Goal: Task Accomplishment & Management: Manage account settings

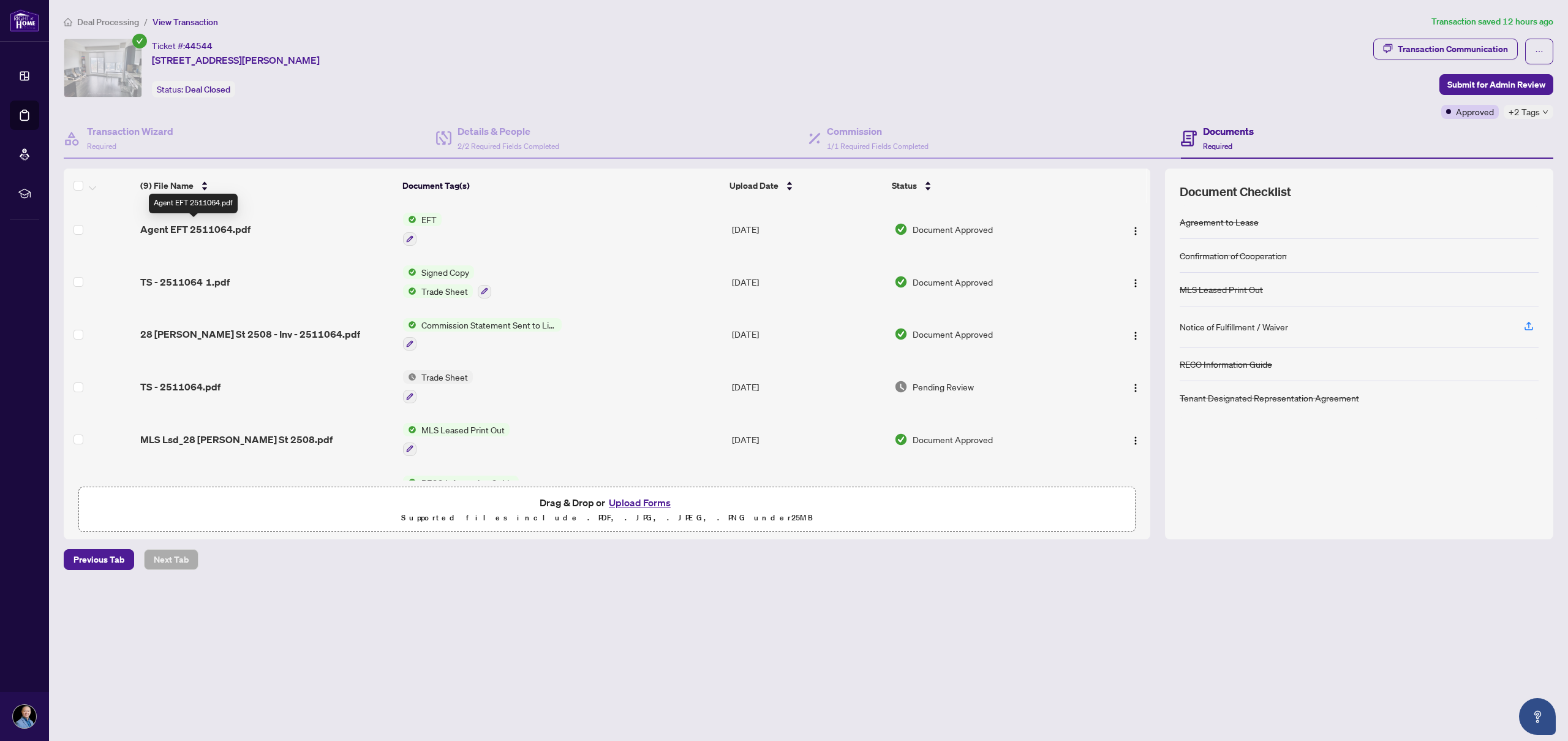
click at [179, 231] on span "Agent EFT 2511064.pdf" at bounding box center [195, 229] width 111 height 15
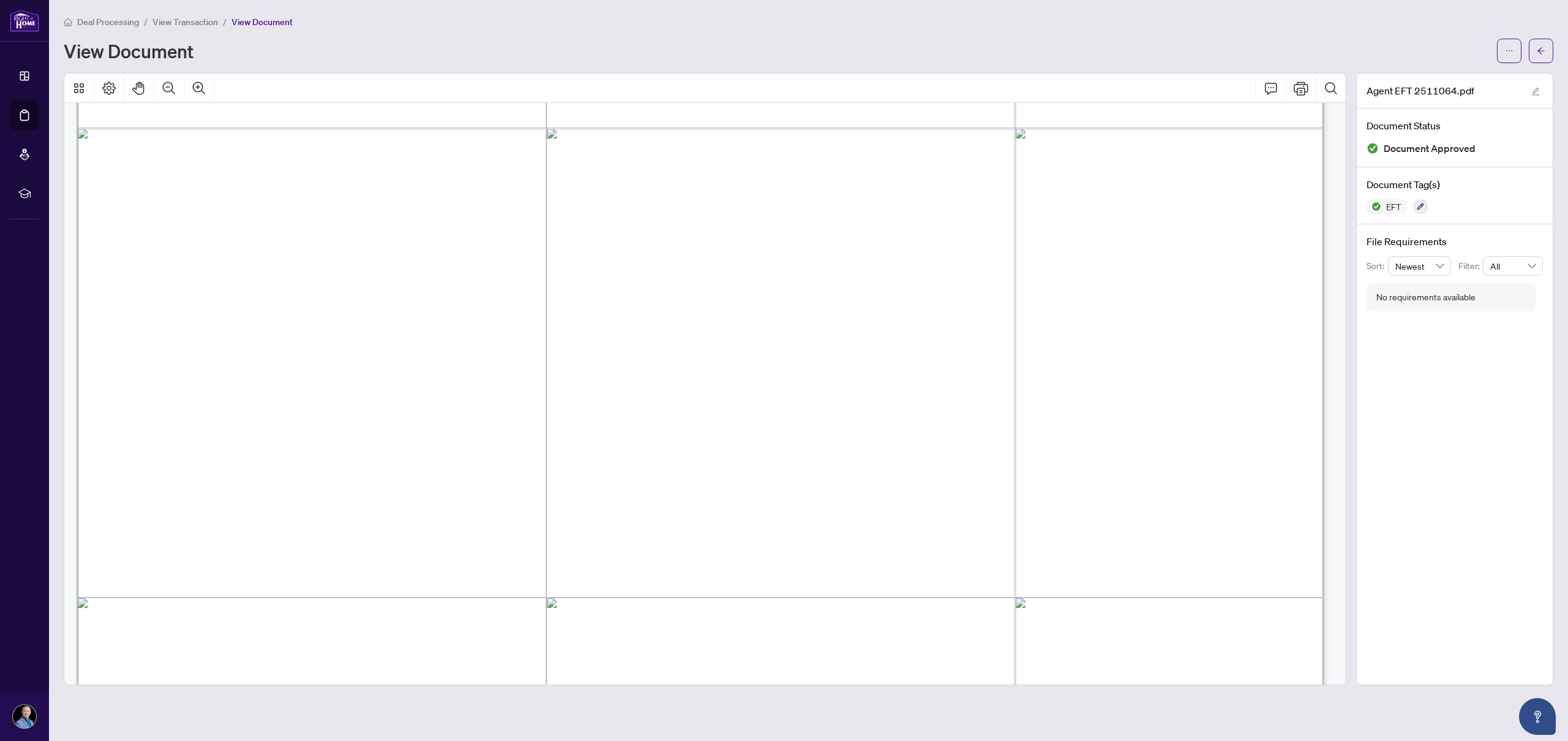
scroll to position [1059, 0]
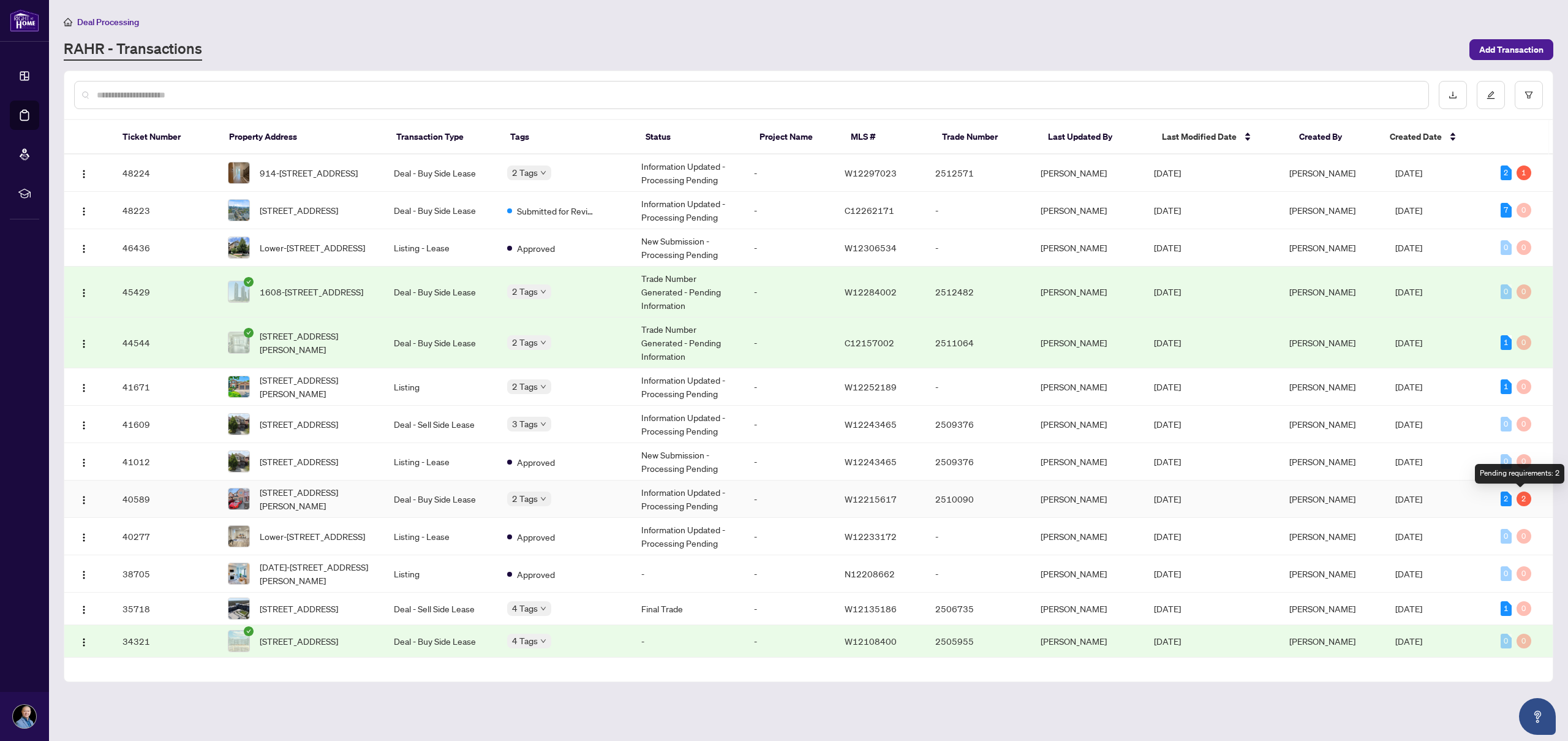
click at [1521, 500] on div "2" at bounding box center [1524, 499] width 15 height 15
click at [325, 506] on span "[STREET_ADDRESS][PERSON_NAME]" at bounding box center [317, 499] width 115 height 27
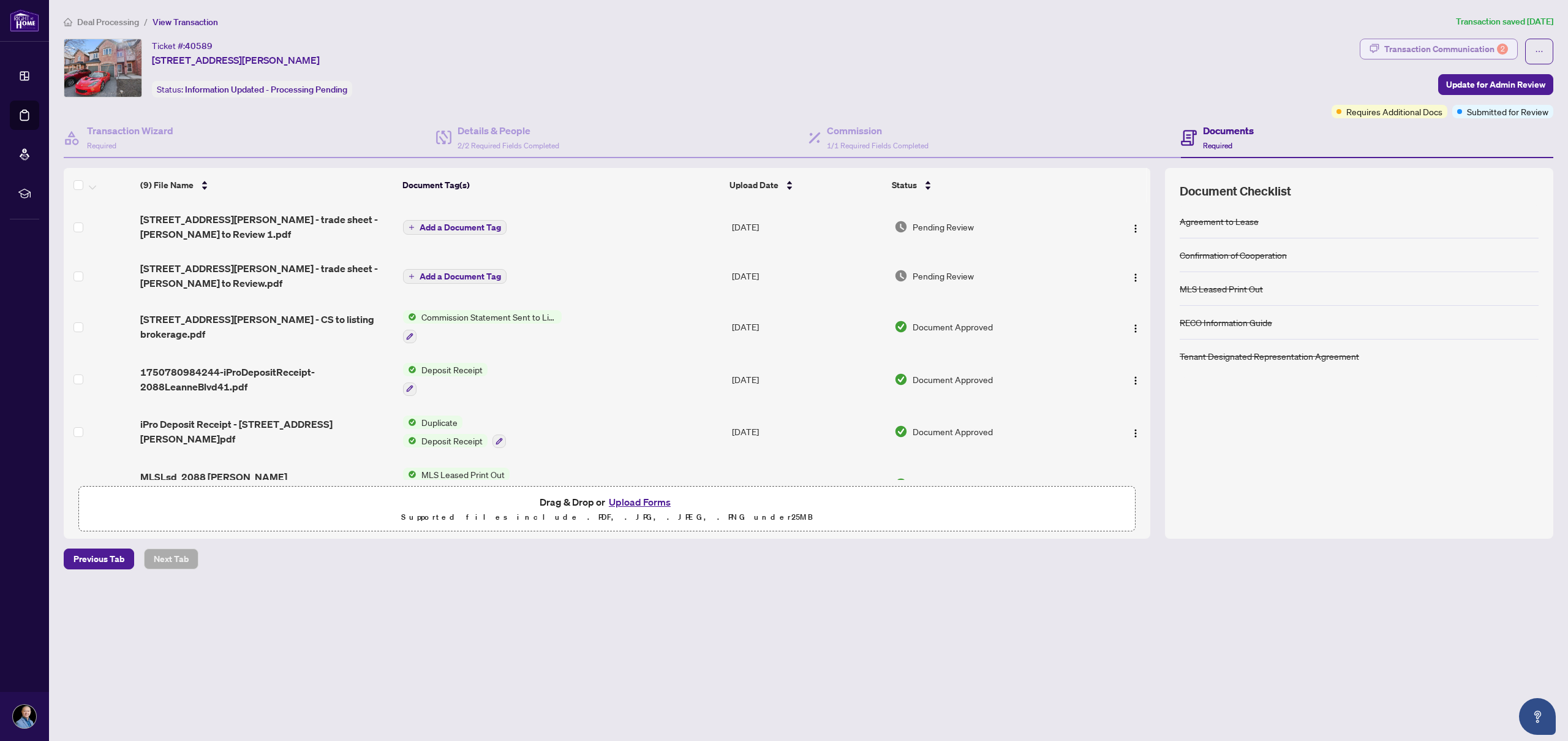
click at [1498, 49] on div "2" at bounding box center [1503, 49] width 11 height 11
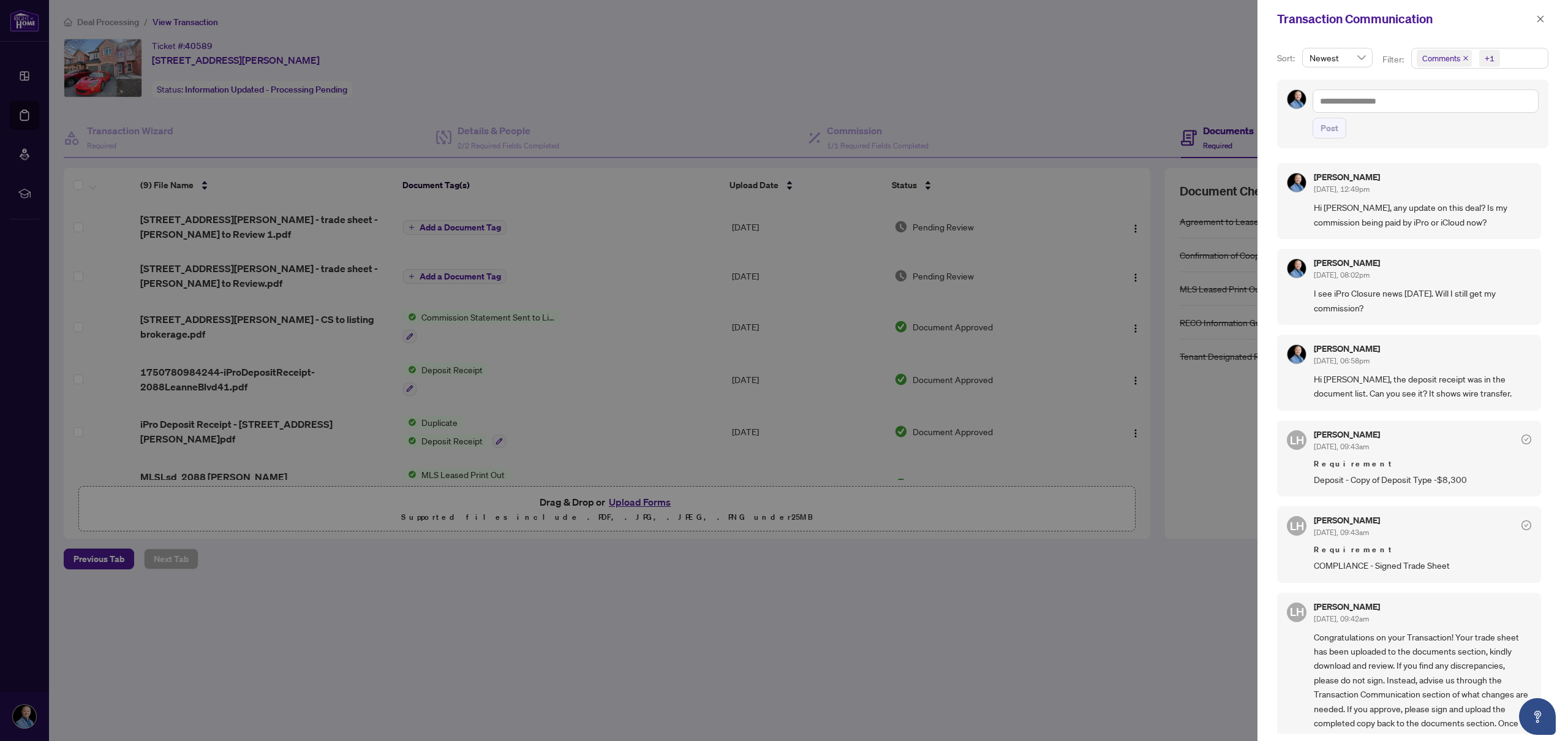
click at [1464, 57] on icon "close" at bounding box center [1466, 58] width 5 height 5
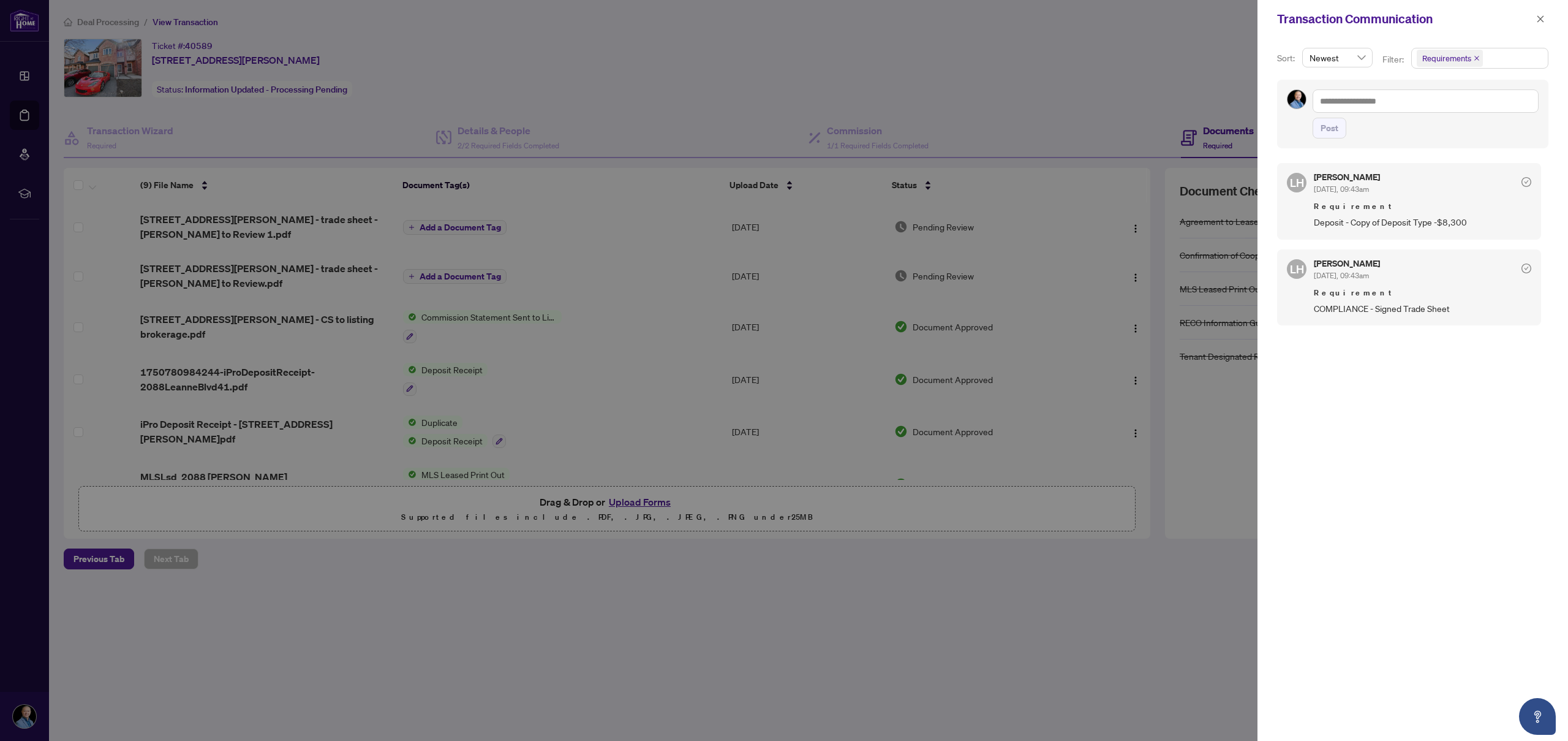
click at [1456, 60] on span "Requirements" at bounding box center [1447, 58] width 49 height 12
click at [1453, 86] on span "Select All" at bounding box center [1451, 88] width 45 height 13
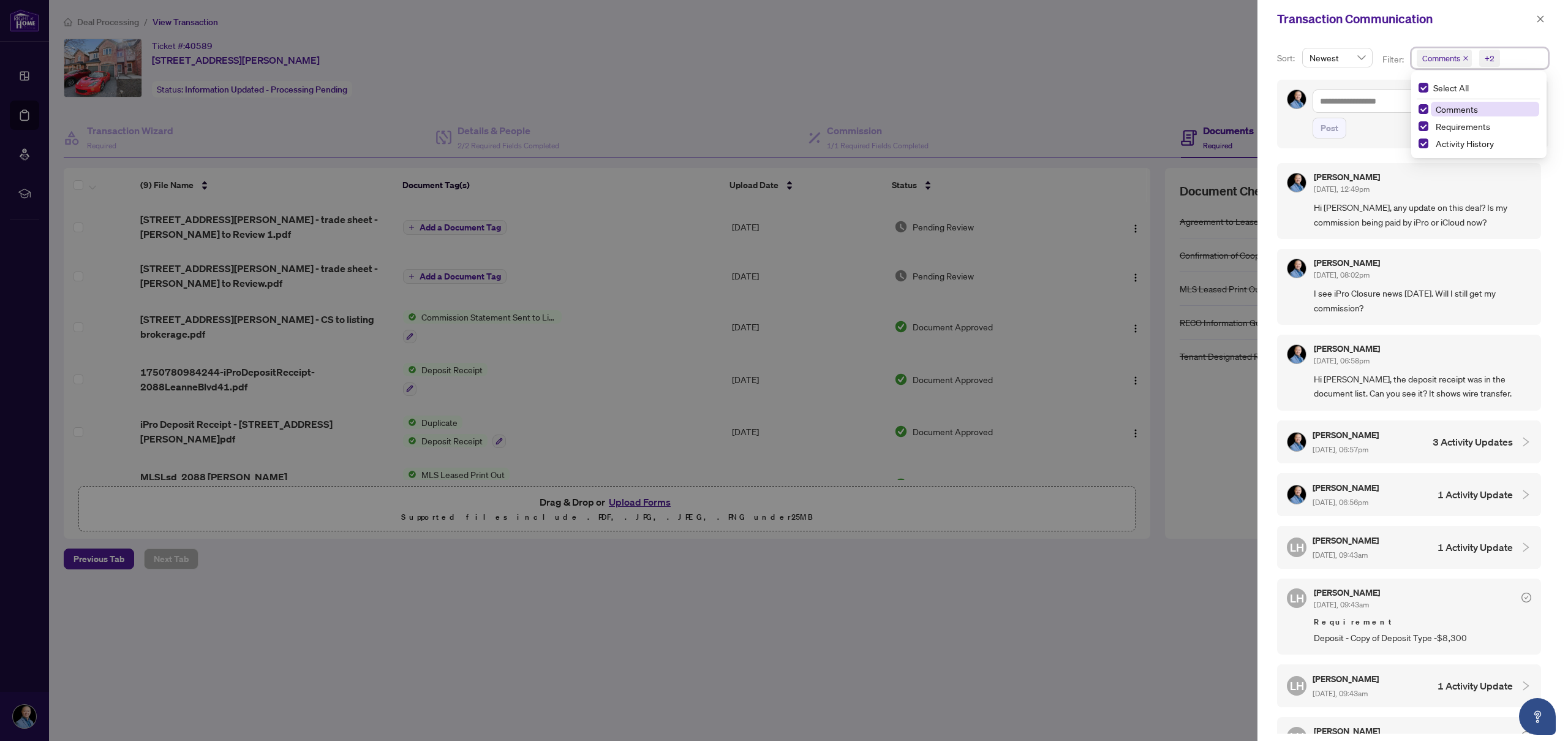
click at [1176, 58] on div at bounding box center [784, 370] width 1568 height 741
click at [1538, 19] on icon "close" at bounding box center [1540, 19] width 9 height 9
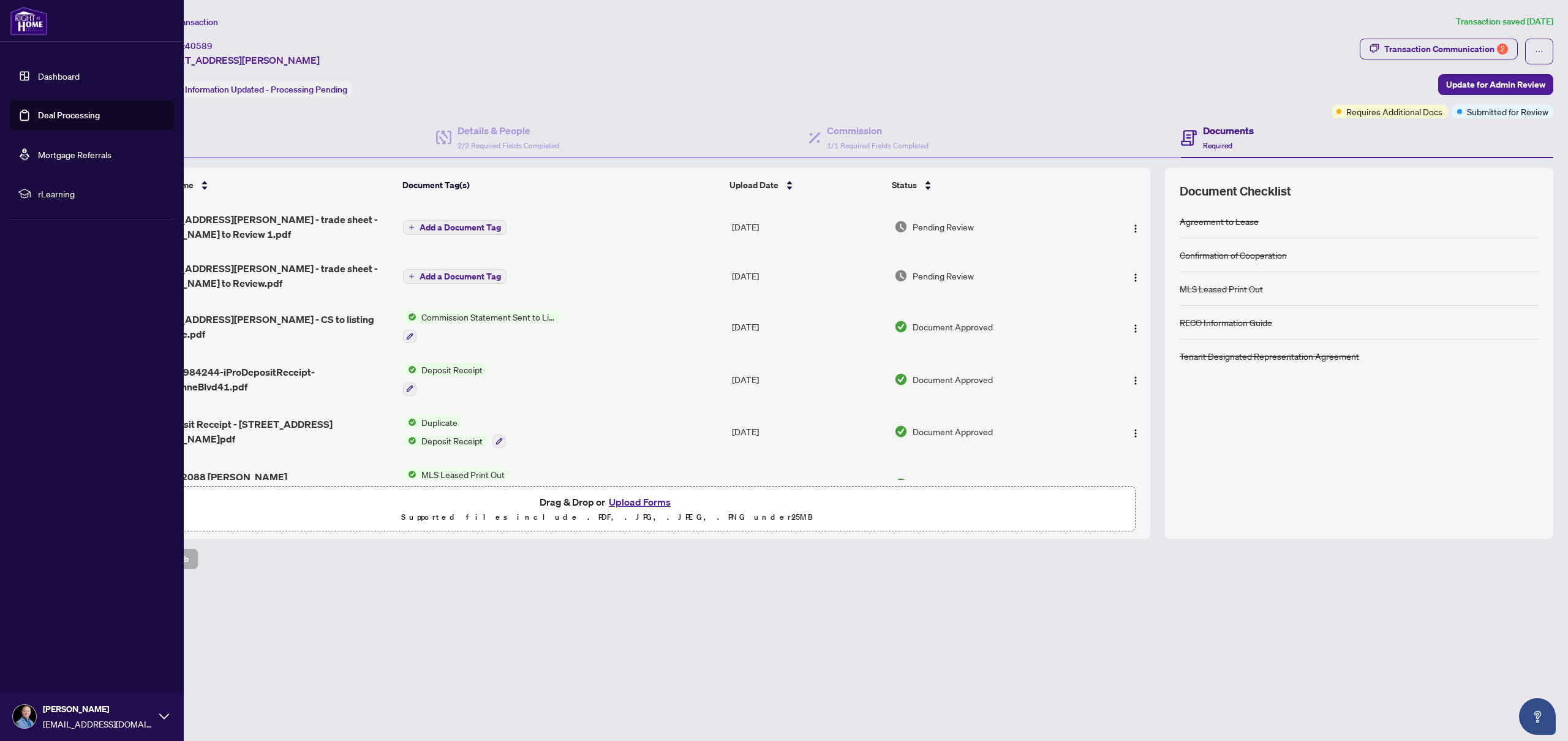
click at [59, 113] on link "Deal Processing" at bounding box center [69, 115] width 62 height 11
